Goal: Find contact information: Find contact information

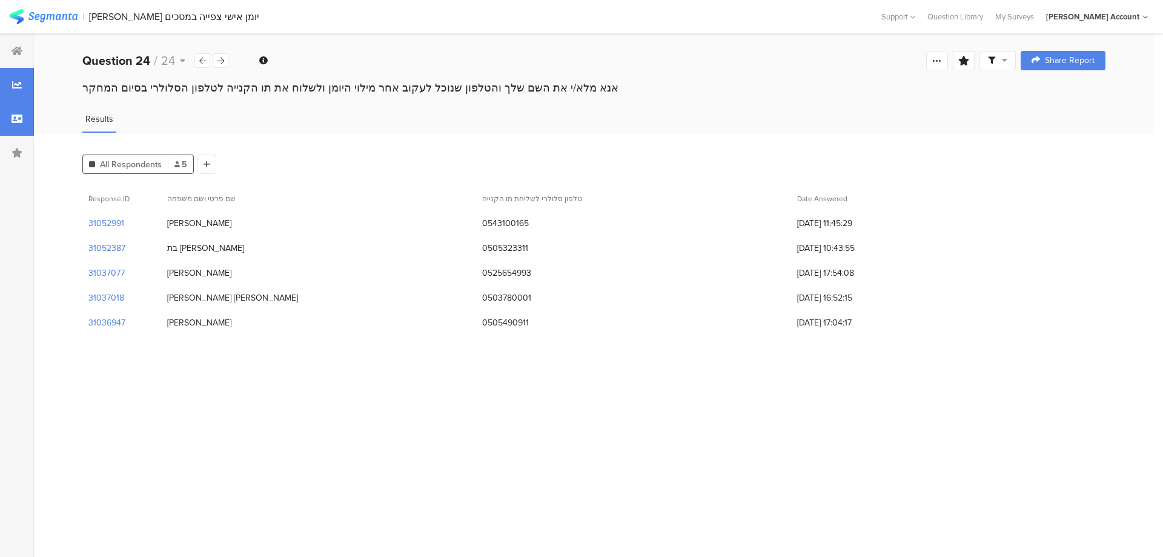
click at [14, 122] on icon at bounding box center [17, 119] width 11 height 10
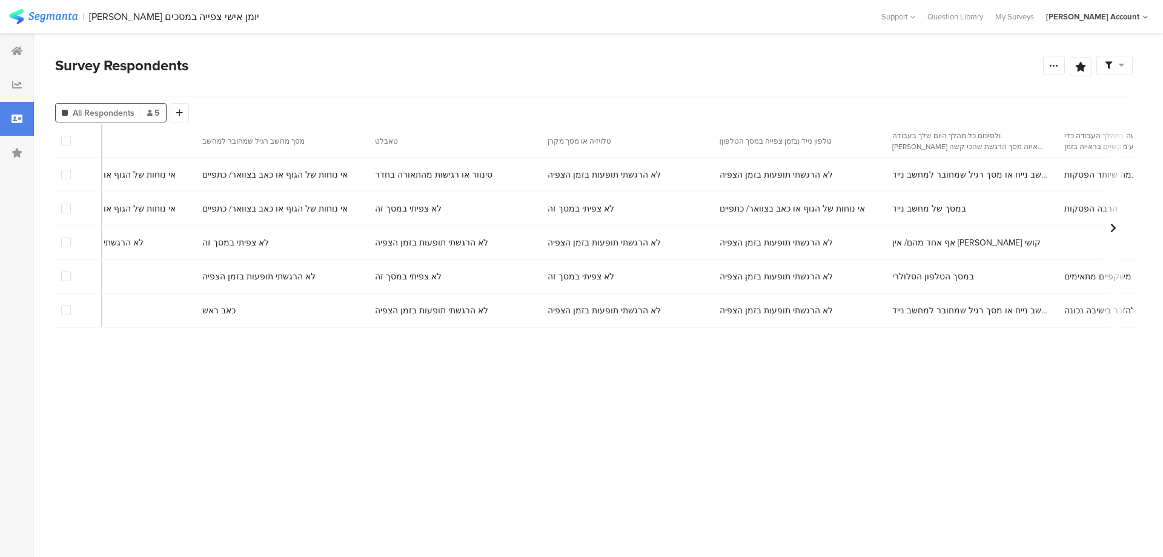
scroll to position [0, 5772]
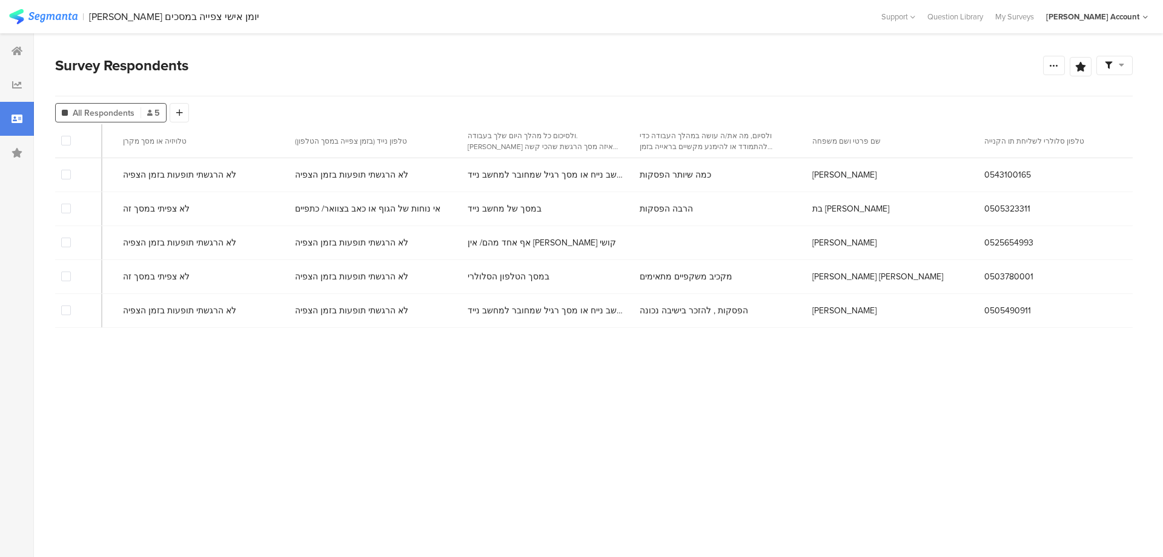
click at [1000, 174] on span "0543100165" at bounding box center [1007, 174] width 47 height 13
copy span "0543100165"
click at [993, 208] on span "0505323311" at bounding box center [1007, 208] width 46 height 13
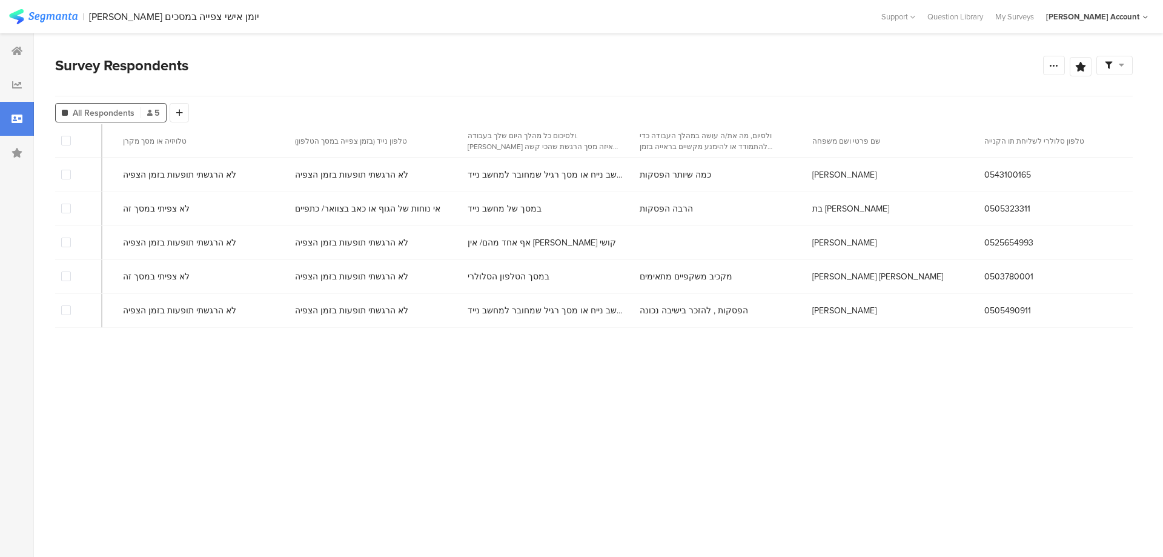
copy span "0505323311"
click at [984, 239] on span "0525654993" at bounding box center [1008, 242] width 49 height 13
copy span "0525654993"
click at [985, 280] on span "0503780001" at bounding box center [1008, 276] width 49 height 13
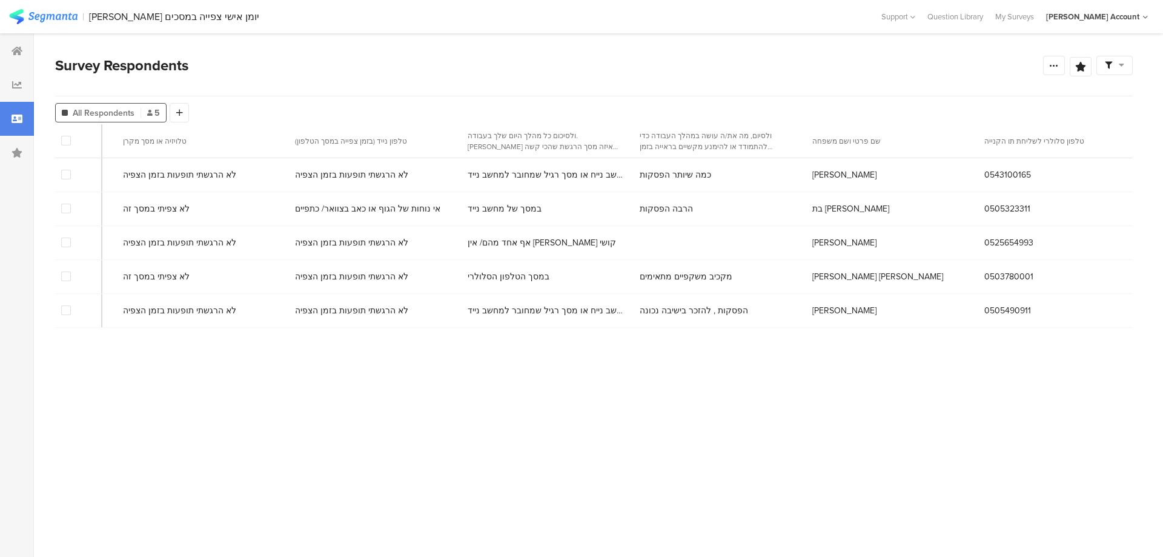
click at [985, 280] on span "0503780001" at bounding box center [1008, 276] width 49 height 13
copy span "0503780001"
click at [1004, 308] on span "0505490911" at bounding box center [1007, 310] width 47 height 13
copy span "0505490911"
